Goal: Task Accomplishment & Management: Complete application form

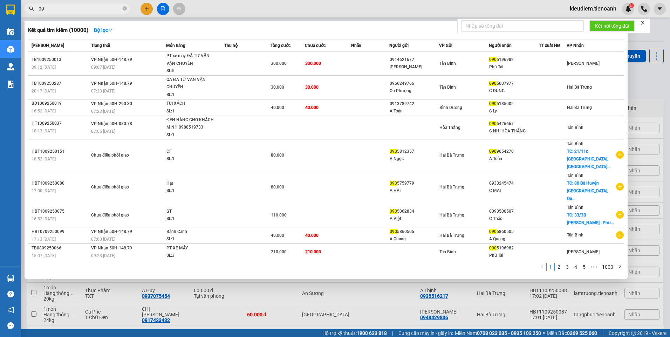
type input "0"
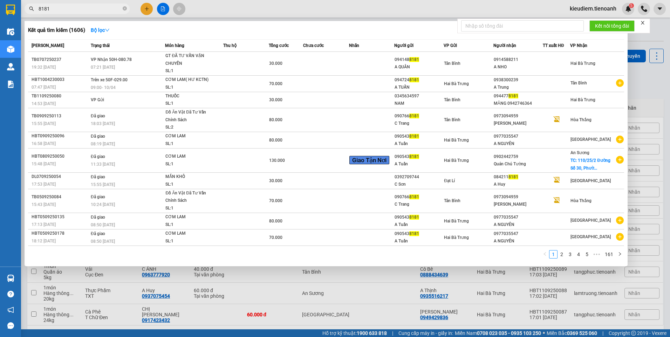
click at [37, 11] on span "8181" at bounding box center [77, 9] width 105 height 11
drag, startPoint x: 53, startPoint y: 13, endPoint x: 46, endPoint y: 12, distance: 6.7
click at [46, 12] on span "8181" at bounding box center [77, 9] width 105 height 11
click at [51, 10] on input "8181" at bounding box center [80, 9] width 83 height 8
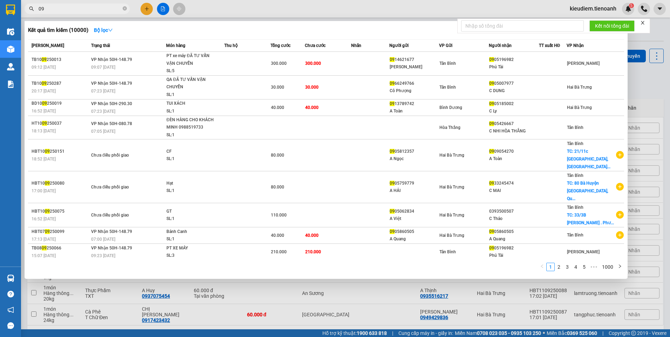
type input "0"
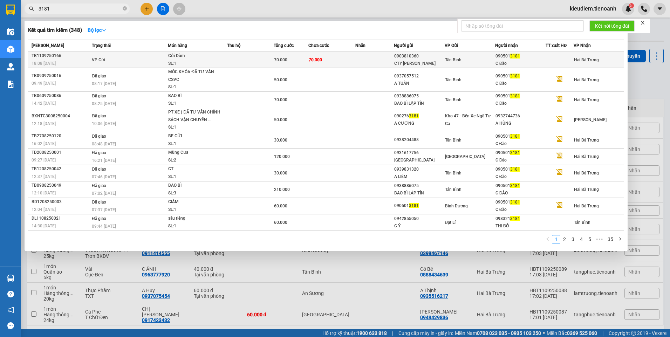
type input "3181"
click at [316, 58] on span "70.000" at bounding box center [315, 59] width 13 height 5
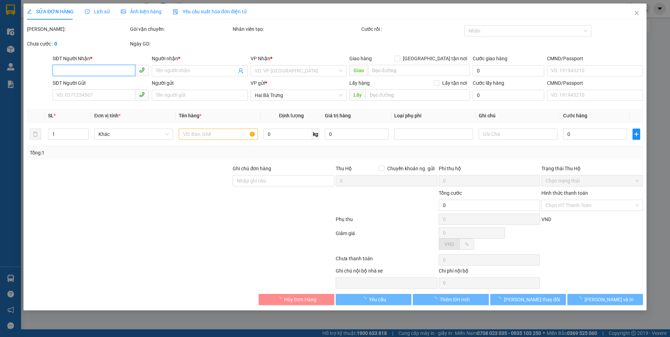
type input "0905013181"
type input "C Đào"
type input "0903810360"
type input "CTY [PERSON_NAME]"
type input "70.000"
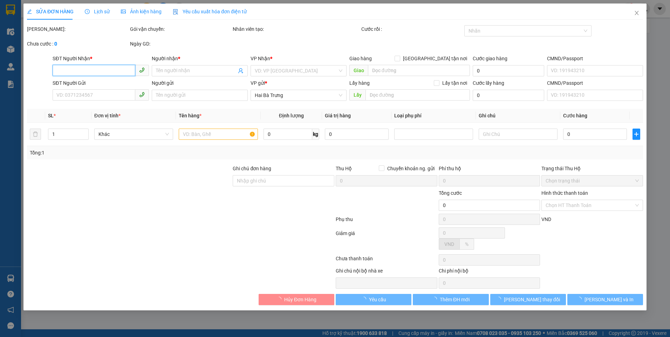
type input "70.000"
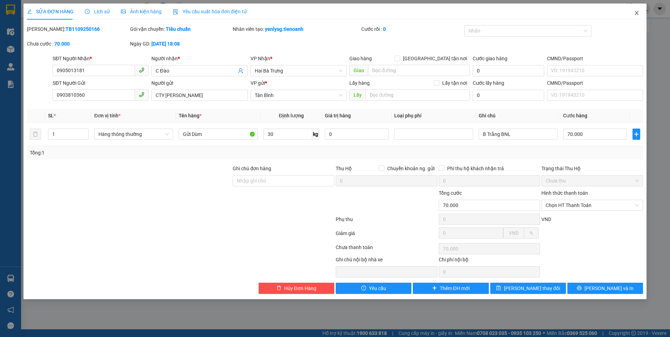
click at [638, 15] on icon "close" at bounding box center [636, 13] width 4 height 4
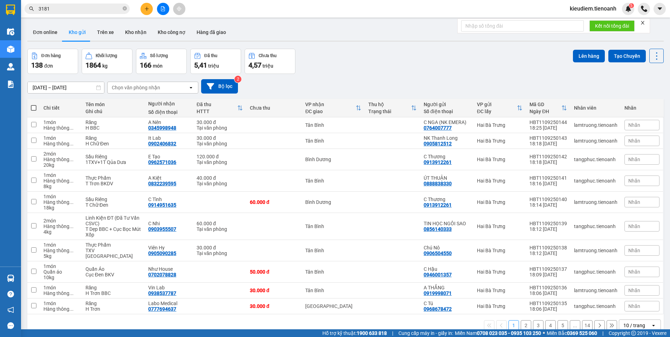
click at [515, 67] on div "Đơn hàng 138 đơn Khối lượng 1864 kg Số lượng 166 món Đã thu 5,41 triệu Chưa thu…" at bounding box center [345, 61] width 636 height 25
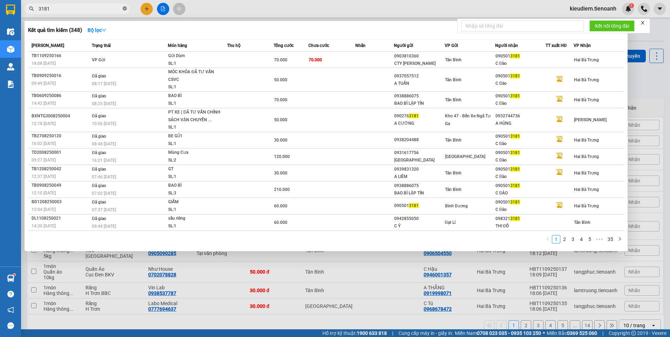
click at [124, 6] on span at bounding box center [125, 9] width 4 height 7
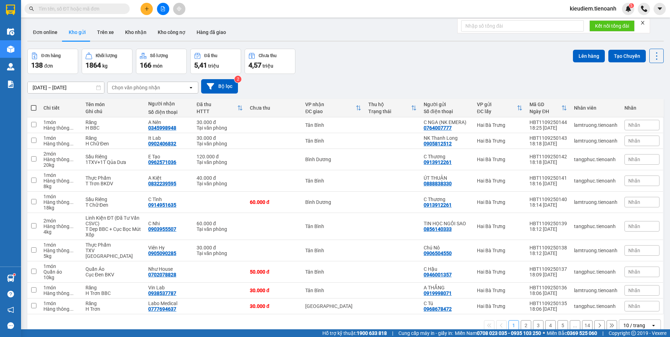
click at [101, 9] on input "text" at bounding box center [80, 9] width 83 height 8
paste input "0945466767"
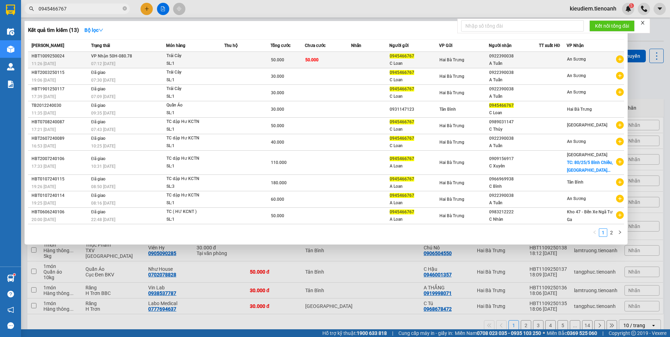
type input "0945466767"
click at [140, 62] on div "07:12 [DATE]" at bounding box center [128, 64] width 75 height 8
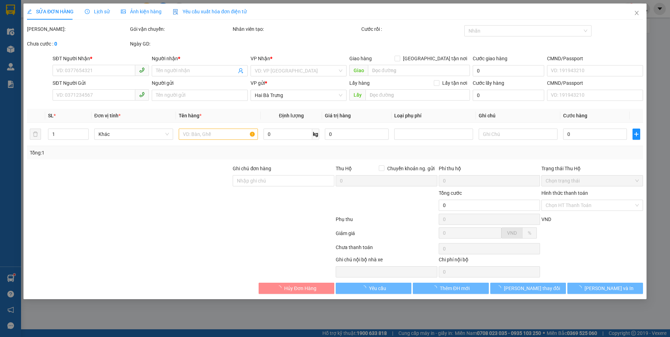
type input "0922390038"
type input "A Tuấn"
type input "0945466767"
type input "C Loan"
type input "50.000"
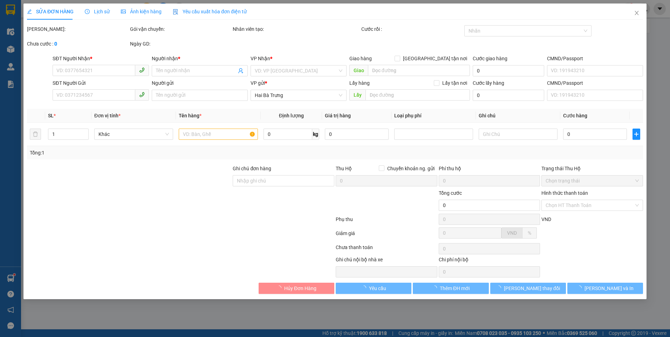
type input "50.000"
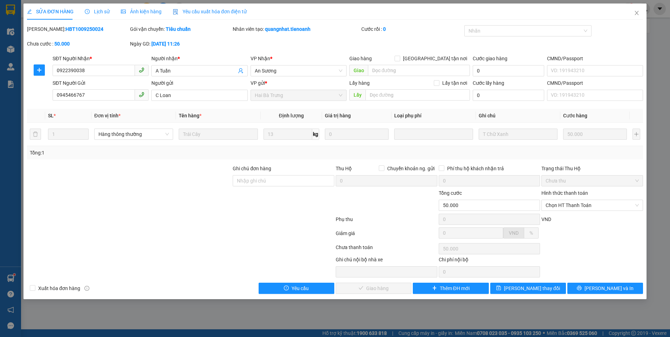
click at [96, 13] on span "Lịch sử" at bounding box center [97, 12] width 25 height 6
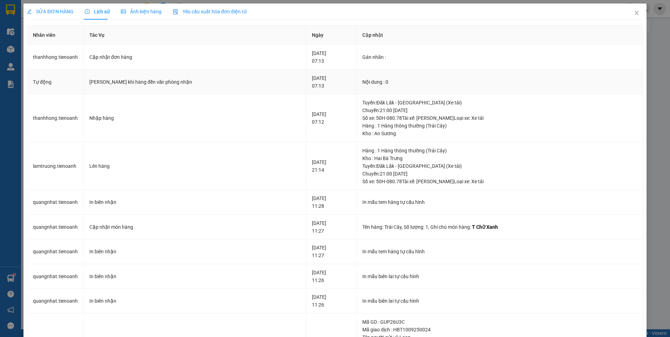
click at [106, 87] on td "[PERSON_NAME] khi hàng đến văn phòng nhận" at bounding box center [195, 82] width 222 height 25
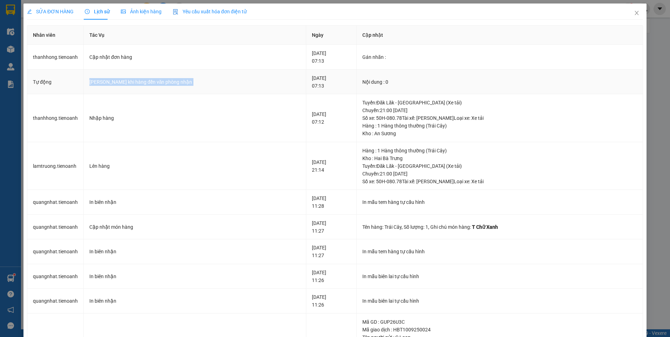
click at [106, 87] on td "[PERSON_NAME] khi hàng đến văn phòng nhận" at bounding box center [195, 82] width 222 height 25
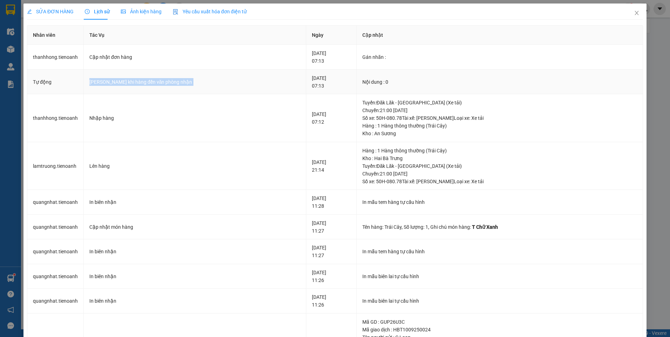
click at [106, 87] on td "[PERSON_NAME] khi hàng đến văn phòng nhận" at bounding box center [195, 82] width 222 height 25
click at [107, 82] on div "[PERSON_NAME] khi hàng đến văn phòng nhận" at bounding box center [194, 82] width 211 height 8
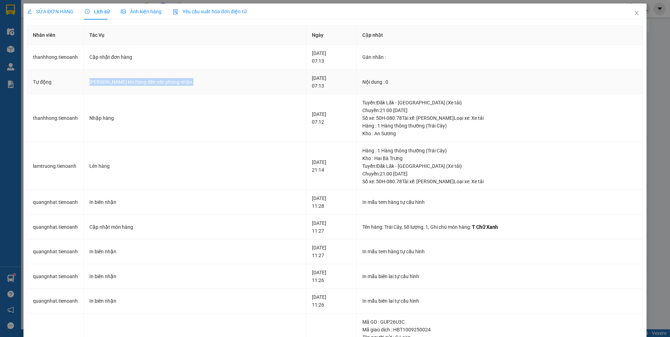
click at [107, 82] on div "[PERSON_NAME] khi hàng đến văn phòng nhận" at bounding box center [194, 82] width 211 height 8
drag, startPoint x: 107, startPoint y: 82, endPoint x: 101, endPoint y: 82, distance: 6.0
click at [101, 82] on div "[PERSON_NAME] khi hàng đến văn phòng nhận" at bounding box center [194, 82] width 211 height 8
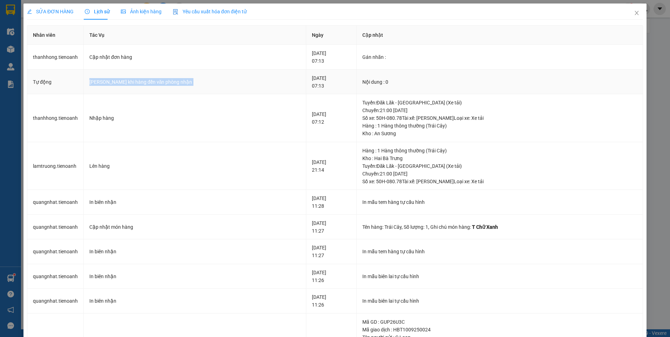
click at [101, 82] on div "[PERSON_NAME] khi hàng đến văn phòng nhận" at bounding box center [194, 82] width 211 height 8
click at [389, 228] on div "Tên hàng: Trái Cây , Số lượng: 1 , Ghi chú món hàng: T Chữ Xanh" at bounding box center [499, 227] width 275 height 8
click at [308, 145] on td "[DATE] 21:14" at bounding box center [331, 166] width 50 height 48
click at [59, 9] on span "SỬA ĐƠN HÀNG" at bounding box center [50, 12] width 47 height 6
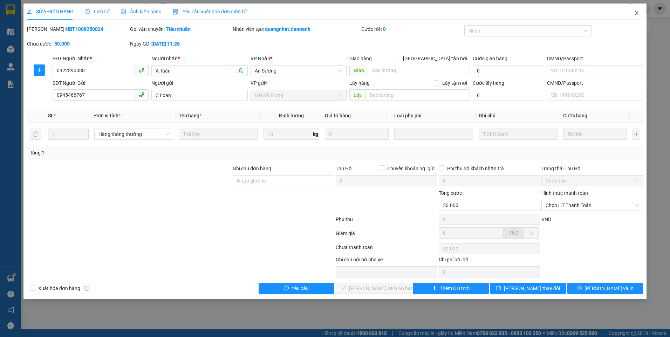
click at [639, 12] on icon "close" at bounding box center [637, 13] width 6 height 6
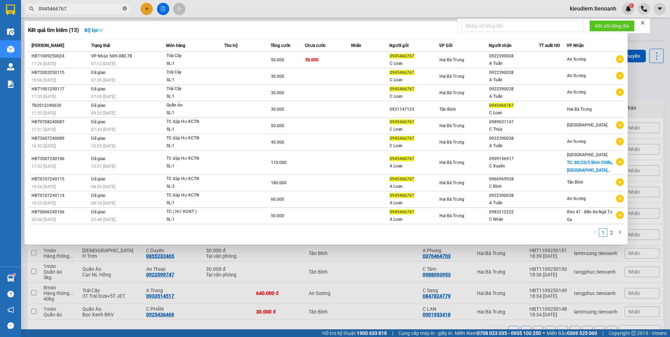
click at [124, 10] on icon "close-circle" at bounding box center [125, 8] width 4 height 4
